Goal: Navigation & Orientation: Find specific page/section

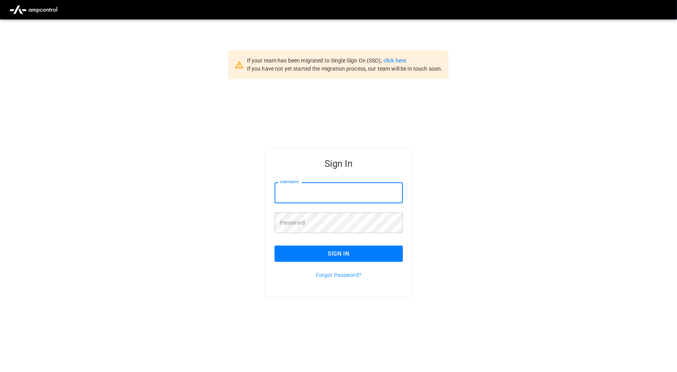
click at [311, 192] on input "Username" at bounding box center [338, 192] width 128 height 21
click at [359, 194] on input "Username" at bounding box center [338, 192] width 128 height 21
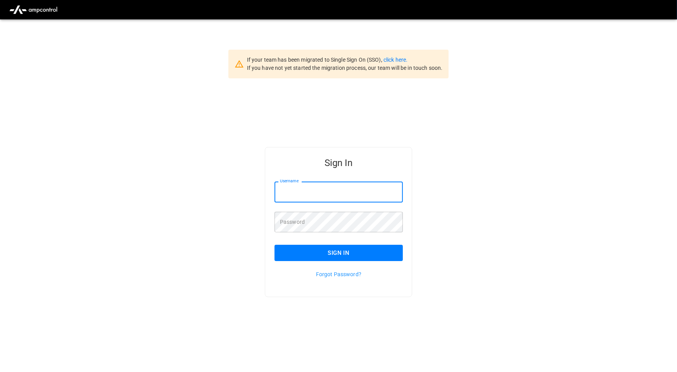
click at [368, 194] on input "Username" at bounding box center [338, 191] width 128 height 21
type input "**********"
click at [370, 252] on button "Sign In" at bounding box center [338, 253] width 128 height 16
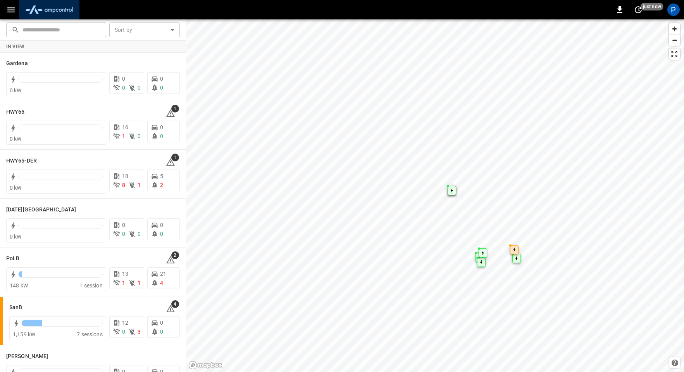
click at [73, 8] on img "menu" at bounding box center [49, 9] width 54 height 15
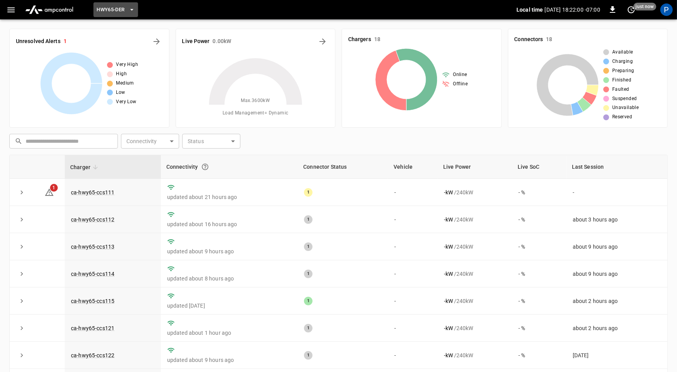
click at [118, 13] on span "HWY65-DER" at bounding box center [111, 9] width 28 height 9
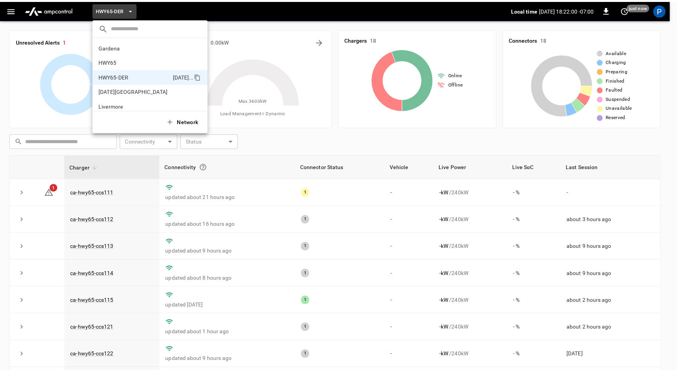
scroll to position [27, 0]
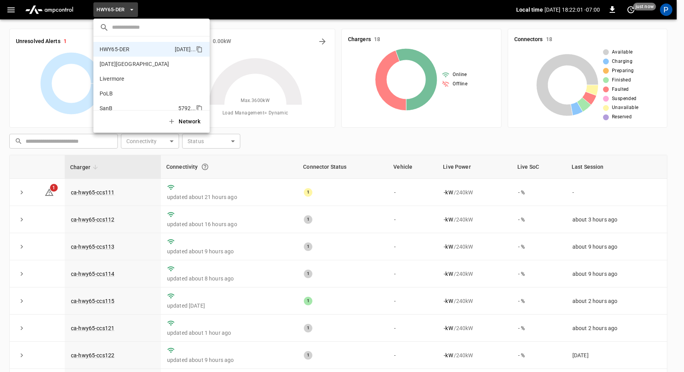
click at [116, 105] on li "SanB 5792 ..." at bounding box center [151, 108] width 116 height 15
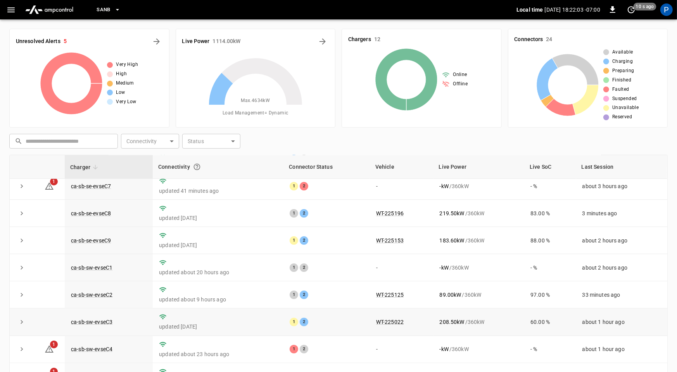
scroll to position [72, 0]
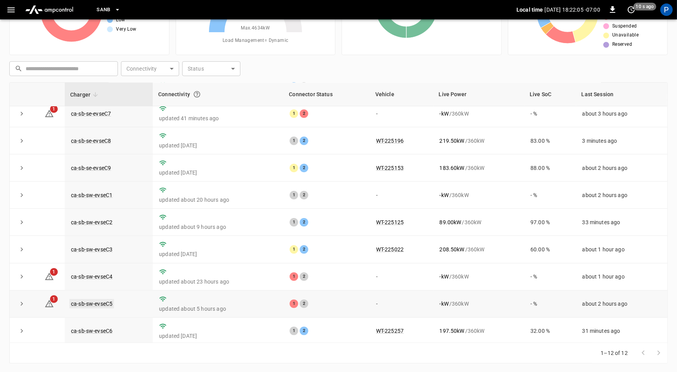
click at [99, 302] on link "ca-sb-sw-evseC5" at bounding box center [91, 303] width 45 height 9
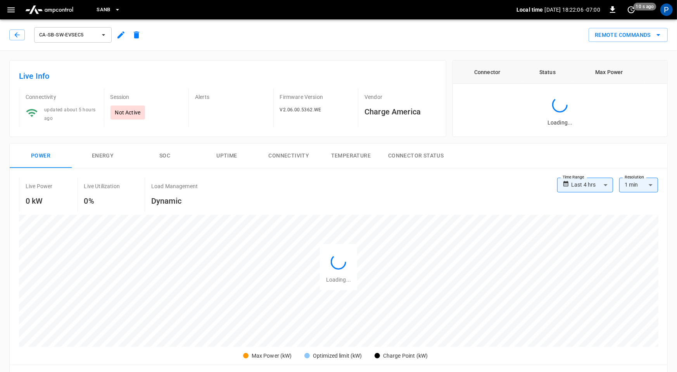
scroll to position [366, 0]
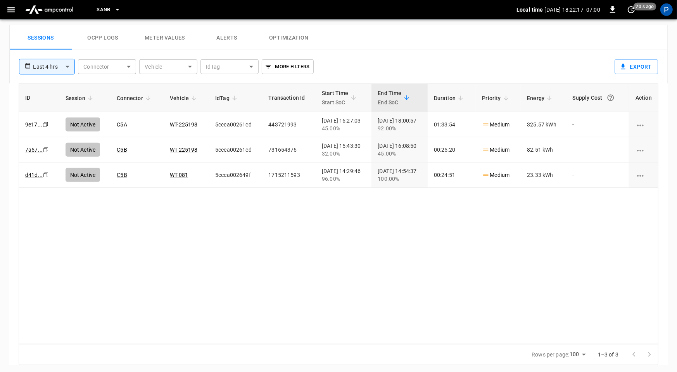
drag, startPoint x: 57, startPoint y: 5, endPoint x: 57, endPoint y: 15, distance: 9.3
click at [57, 6] on img "menu" at bounding box center [49, 9] width 54 height 15
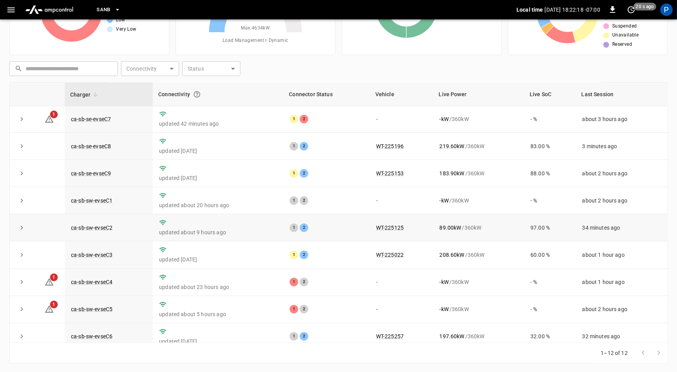
scroll to position [88, 0]
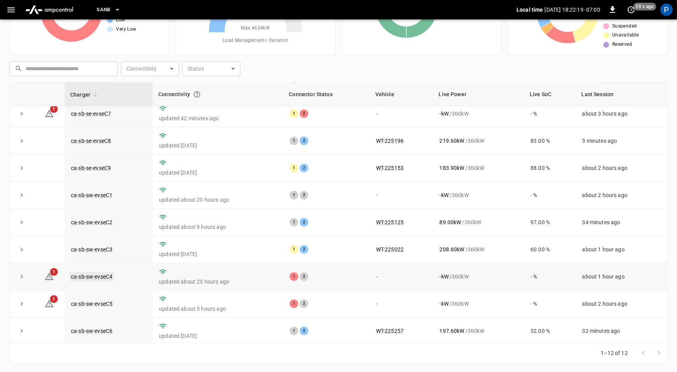
click at [109, 274] on link "ca-sb-sw-evseC4" at bounding box center [91, 276] width 45 height 9
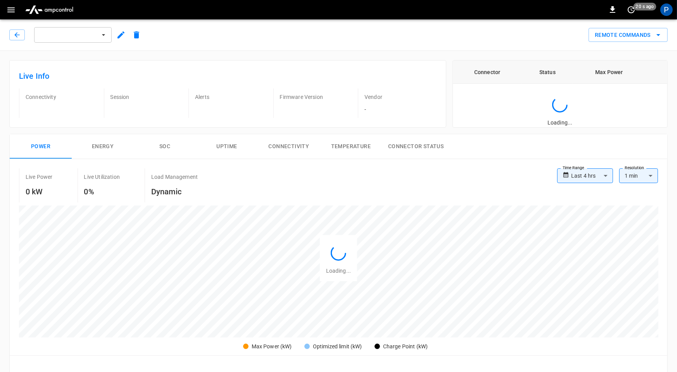
scroll to position [366, 0]
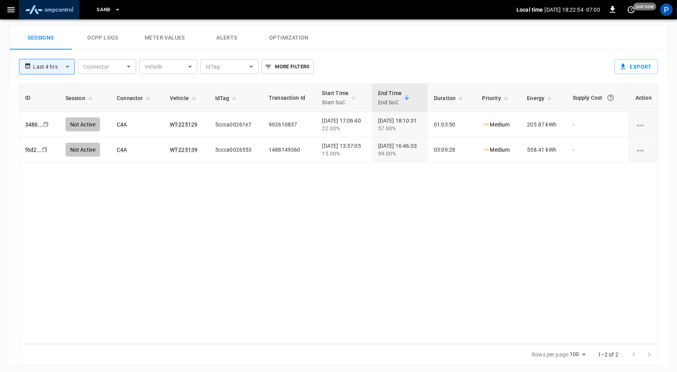
click at [75, 11] on img "menu" at bounding box center [49, 9] width 54 height 15
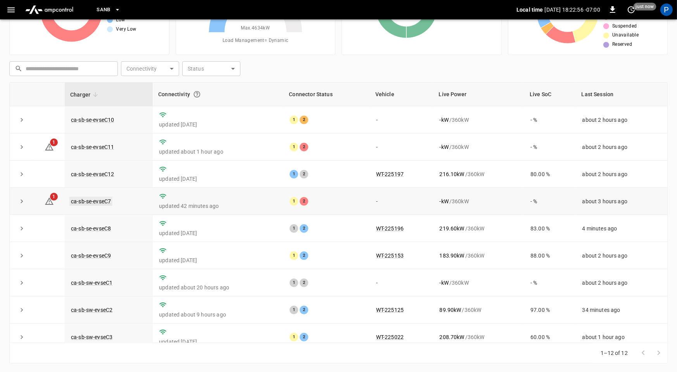
click at [105, 199] on link "ca-sb-se-evseC7" at bounding box center [90, 201] width 43 height 9
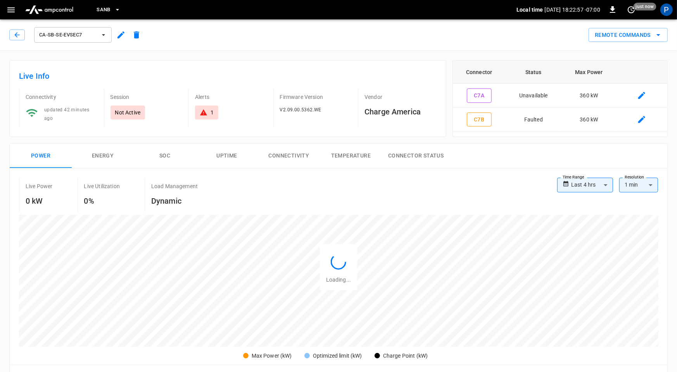
scroll to position [366, 0]
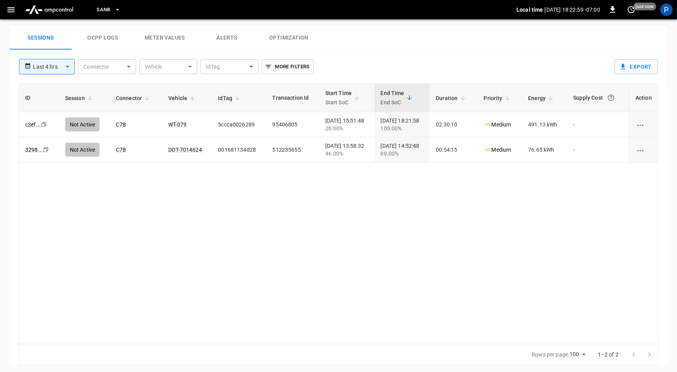
click at [52, 7] on img "menu" at bounding box center [49, 9] width 54 height 15
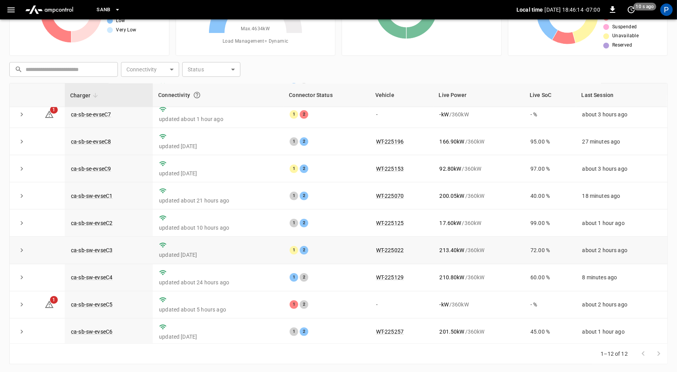
scroll to position [72, 0]
click at [102, 273] on link "ca-sb-sw-evseC4" at bounding box center [91, 276] width 45 height 9
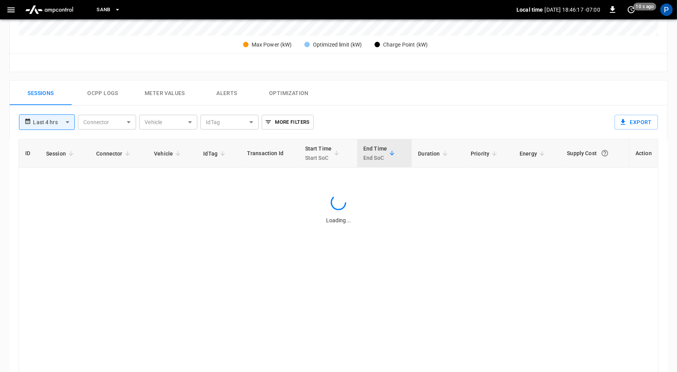
scroll to position [366, 0]
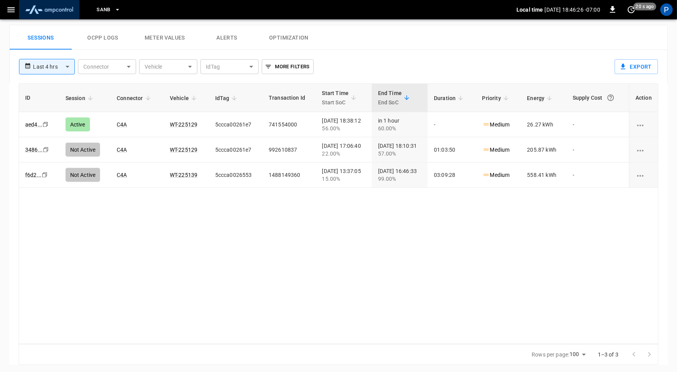
click at [61, 13] on img "menu" at bounding box center [49, 9] width 54 height 15
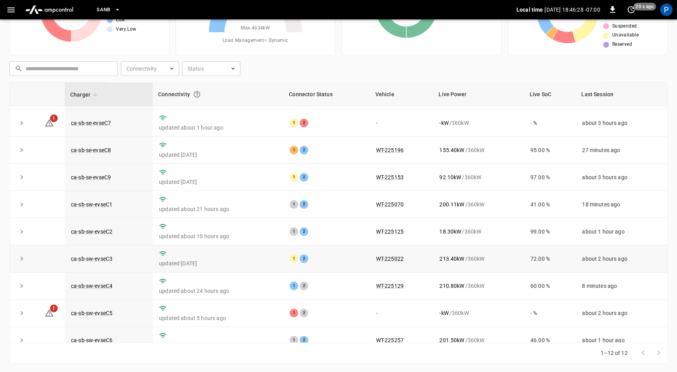
scroll to position [88, 0]
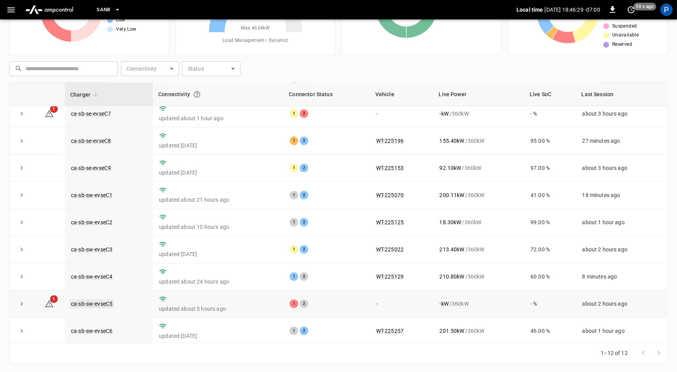
click at [96, 302] on link "ca-sb-sw-evseC5" at bounding box center [91, 303] width 45 height 9
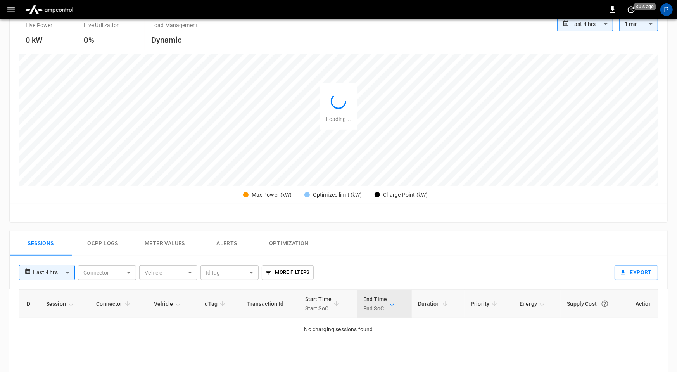
scroll to position [366, 0]
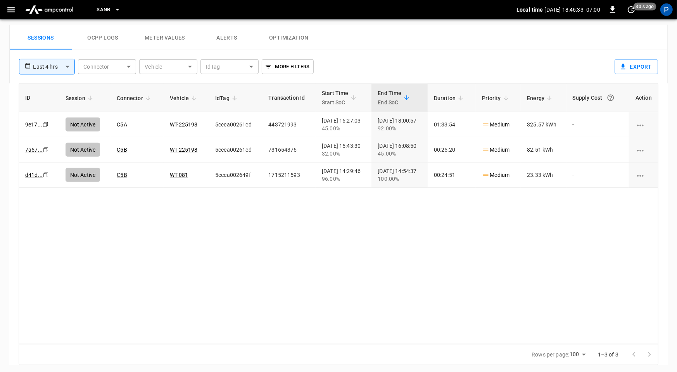
drag, startPoint x: 48, startPoint y: 13, endPoint x: 62, endPoint y: 16, distance: 15.0
click at [48, 13] on img "menu" at bounding box center [49, 9] width 54 height 15
